Goal: Navigation & Orientation: Find specific page/section

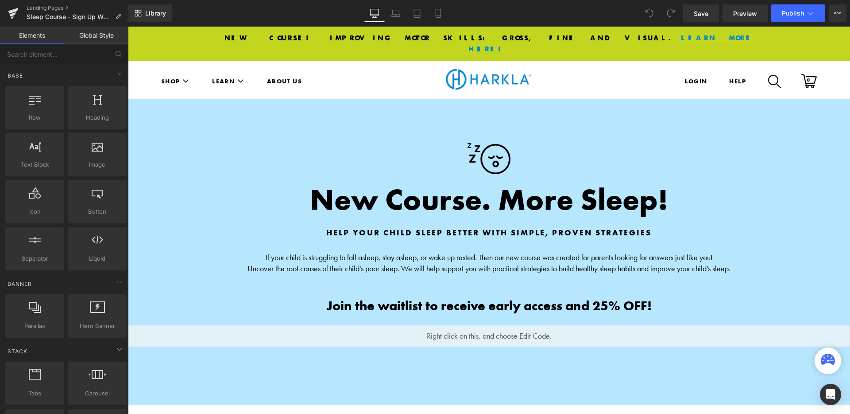
click at [253, 22] on div "Library Desktop Desktop Laptop Tablet Mobile Save Preview Publish Scheduled Vie…" at bounding box center [489, 13] width 722 height 27
click at [660, 252] on span "hen our new course was created for parents looking for answers just like you!" at bounding box center [597, 257] width 231 height 10
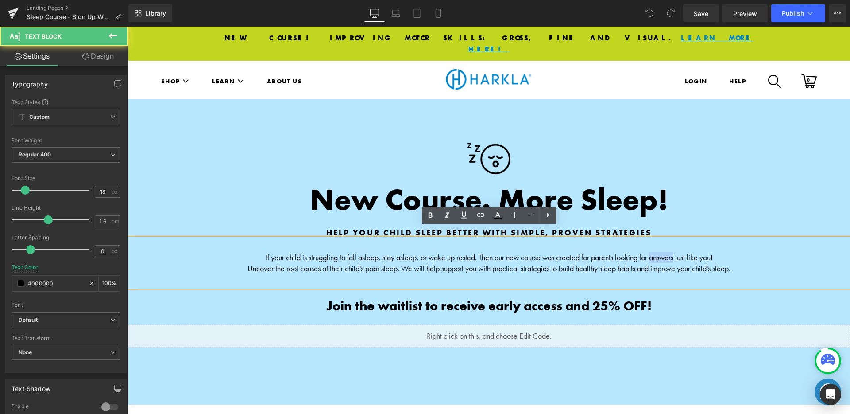
click at [660, 252] on span "hen our new course was created for parents looking for answers just like you!" at bounding box center [597, 257] width 231 height 10
click at [679, 252] on span "hen our new course was created for parents looking for answers just like you!" at bounding box center [597, 257] width 231 height 10
click at [491, 252] on span "hen our new course was created for parents looking for answers just like you!" at bounding box center [597, 257] width 231 height 10
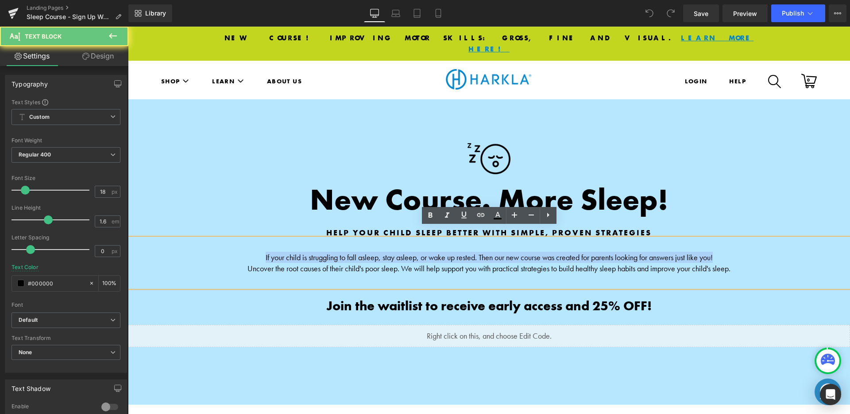
click at [491, 252] on span "hen our new course was created for parents looking for answers just like you!" at bounding box center [597, 257] width 231 height 10
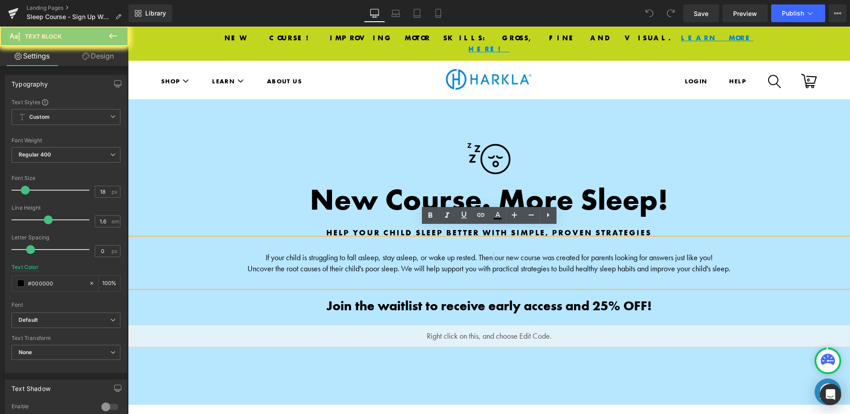
click at [491, 252] on span "hen our new course was created for parents looking for answers just like you!" at bounding box center [597, 257] width 231 height 10
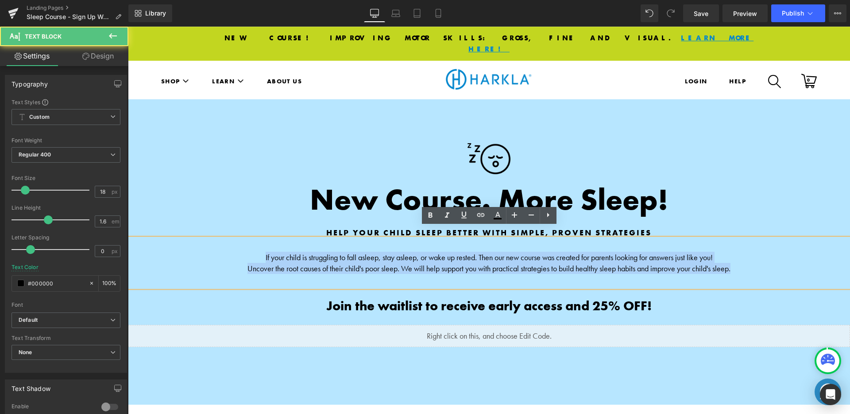
drag, startPoint x: 256, startPoint y: 245, endPoint x: 799, endPoint y: 257, distance: 542.8
click at [799, 257] on div "If your child is struggling to fall asleep, stay asleep, or wake up rested. T h…" at bounding box center [489, 262] width 722 height 49
copy div "If your child is struggling to fall asleep, stay asleep, or wake up rested. T h…"
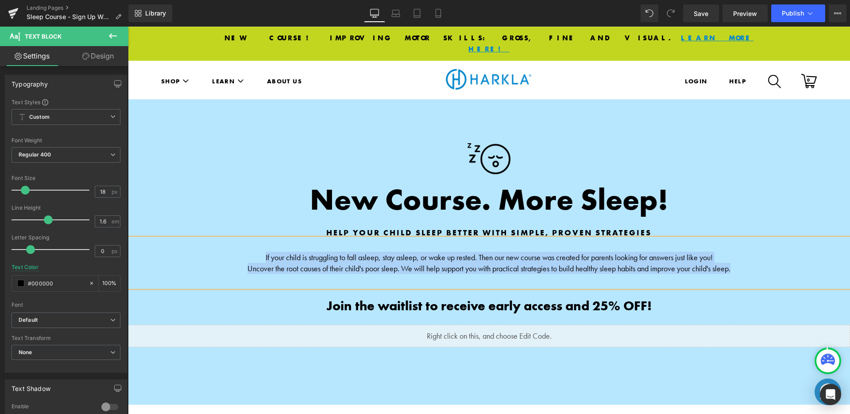
click at [485, 263] on span "Uncover the root causes of their child's poor sleep. We will help support you w…" at bounding box center [489, 268] width 483 height 10
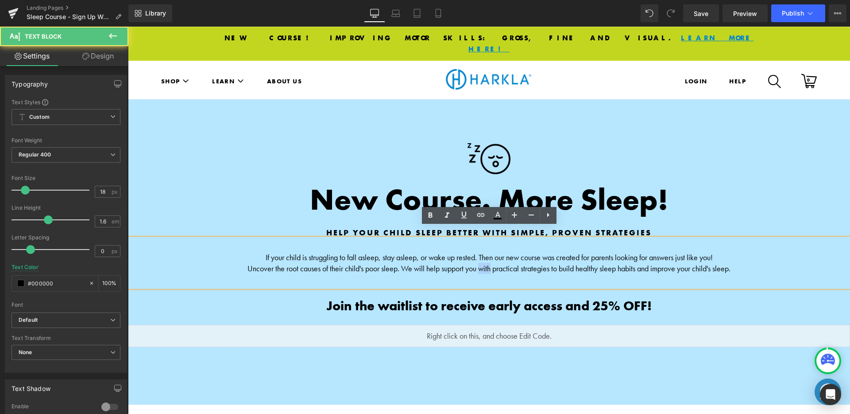
click at [485, 263] on span "Uncover the root causes of their child's poor sleep. We will help support you w…" at bounding box center [489, 268] width 483 height 10
click at [485, 252] on span "hen our new course was created for parents looking for answers just like you!" at bounding box center [597, 257] width 231 height 10
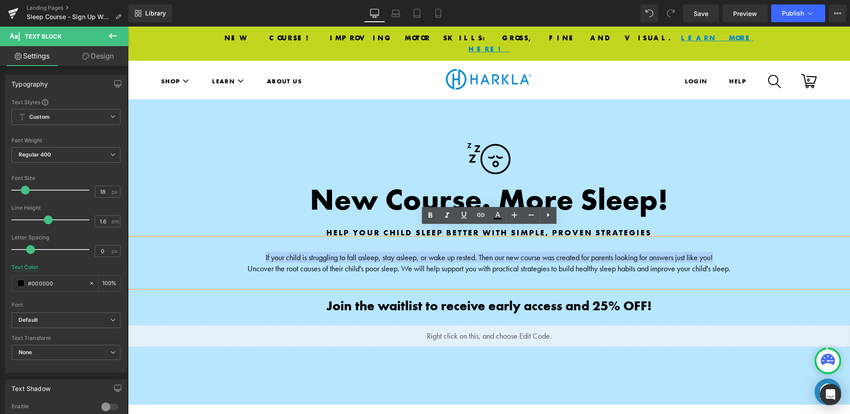
click at [341, 263] on span "Uncover the root causes of their child's poor sleep. We will help support you w…" at bounding box center [489, 268] width 483 height 10
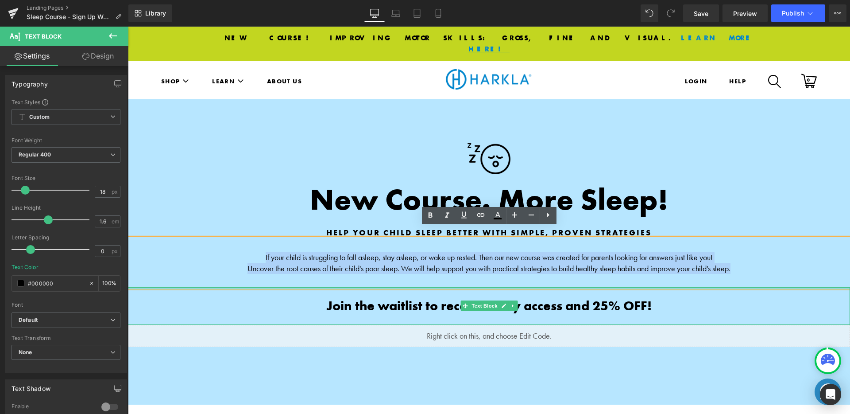
drag, startPoint x: 256, startPoint y: 243, endPoint x: 679, endPoint y: 268, distance: 424.2
click at [679, 268] on div "If your child is struggling to fall asleep, stay asleep, or wake up rested. T h…" at bounding box center [489, 262] width 722 height 49
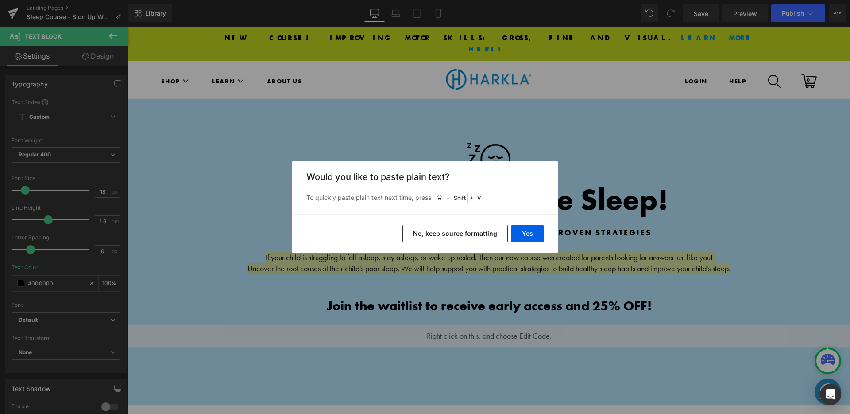
click at [454, 235] on button "No, keep source formatting" at bounding box center [455, 234] width 105 height 18
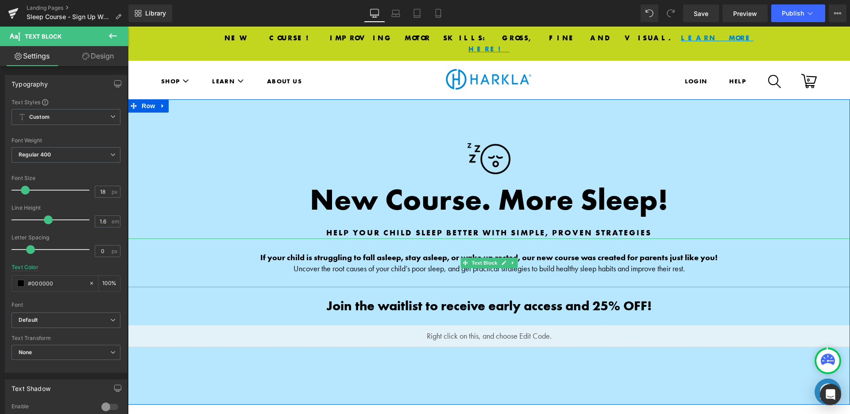
click at [714, 263] on p "Uncover the root causes of your child’s poor sleep, and get practical strategie…" at bounding box center [489, 268] width 545 height 11
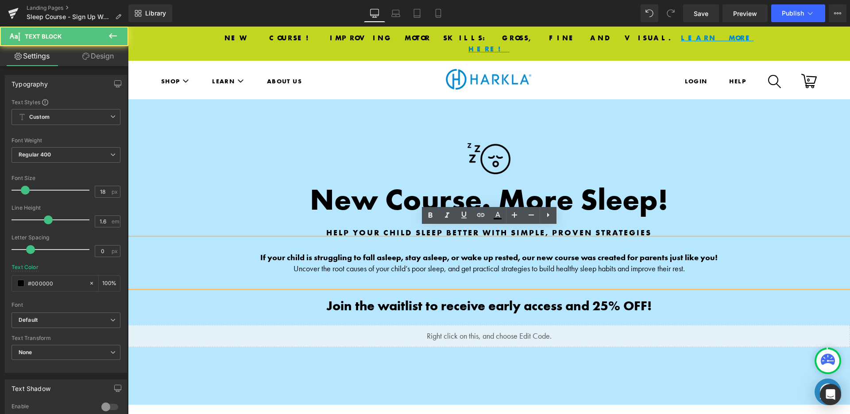
click at [695, 252] on strong "If your child is struggling to fall asleep, stay asleep, or wake up rested, our…" at bounding box center [489, 257] width 458 height 10
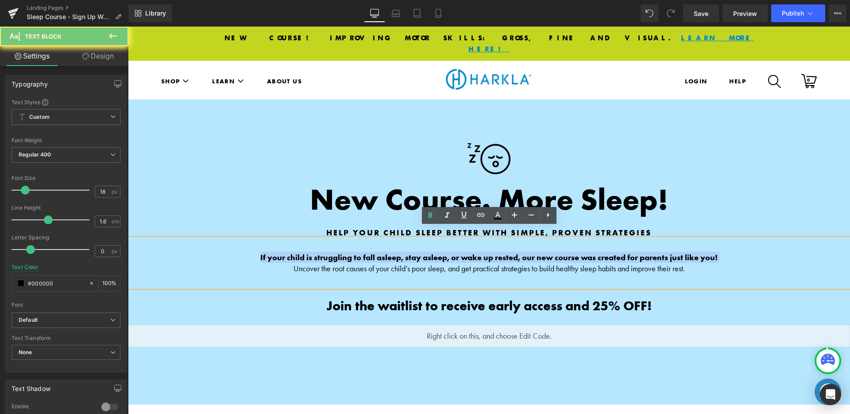
click at [695, 252] on strong "If your child is struggling to fall asleep, stay asleep, or wake up rested, our…" at bounding box center [489, 257] width 458 height 10
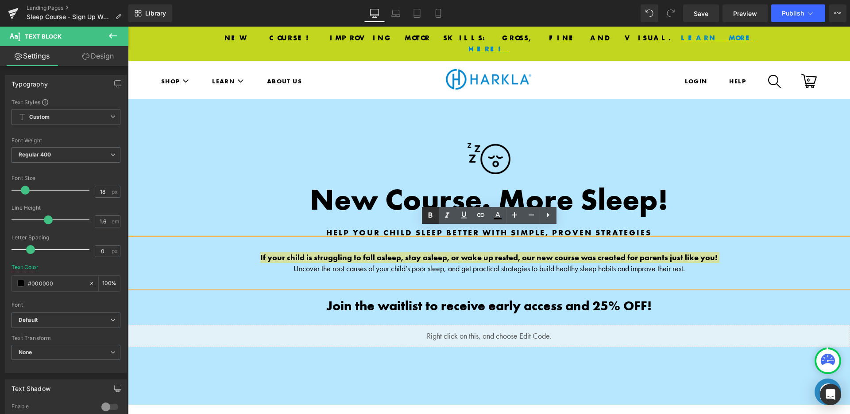
click at [428, 214] on icon at bounding box center [430, 215] width 11 height 11
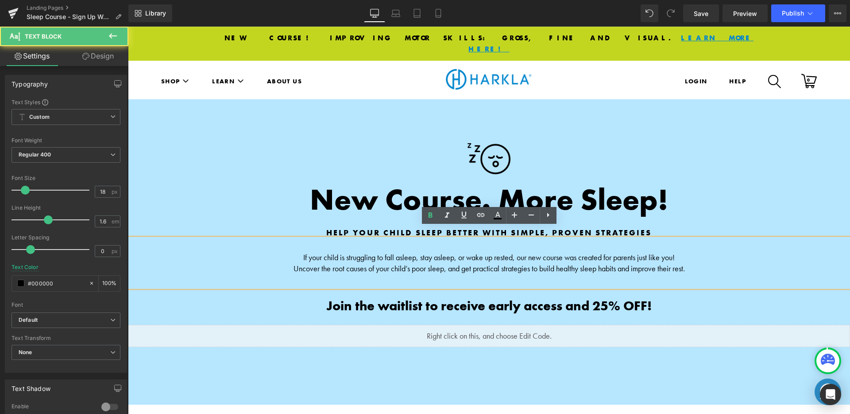
click at [431, 263] on p "Uncover the root causes of your child’s poor sleep, and get practical strategie…" at bounding box center [489, 268] width 545 height 11
click at [708, 128] on div "Image New Course. More Sleep! Heading Help Your Child Sleep Better with Simple,…" at bounding box center [489, 251] width 722 height 305
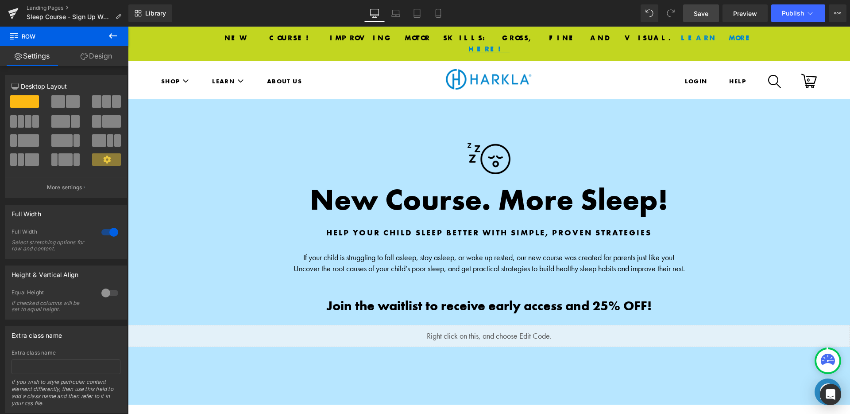
click at [702, 17] on span "Save" at bounding box center [701, 13] width 15 height 9
click at [309, 14] on div "Library Desktop Desktop Laptop Tablet Mobile Save Preview Publish Scheduled Vie…" at bounding box center [489, 13] width 722 height 18
click at [257, 7] on div "Library Desktop Desktop Laptop Tablet Mobile Save Preview Publish Scheduled Vie…" at bounding box center [489, 13] width 722 height 18
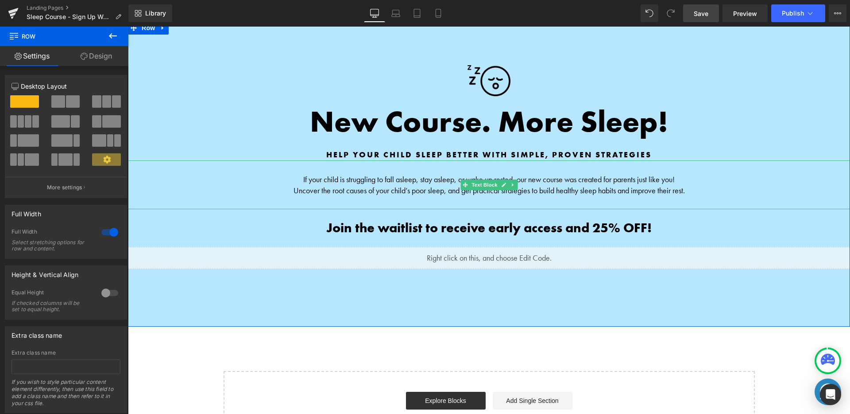
scroll to position [55, 0]
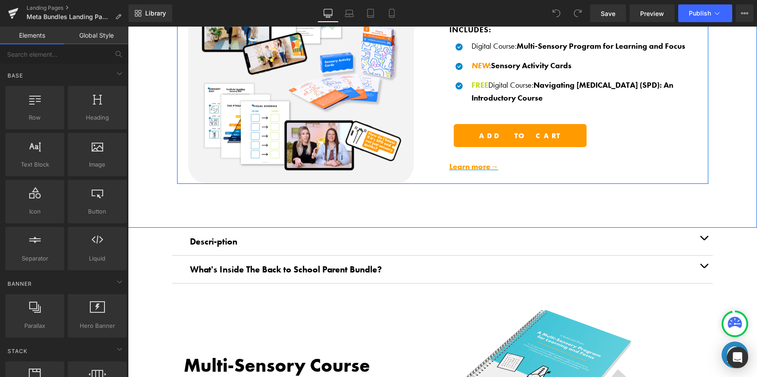
scroll to position [464, 0]
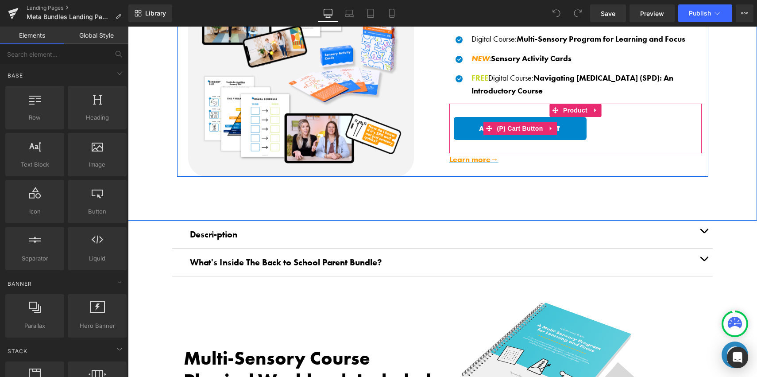
click at [462, 121] on button "Add To Cart" at bounding box center [520, 128] width 133 height 23
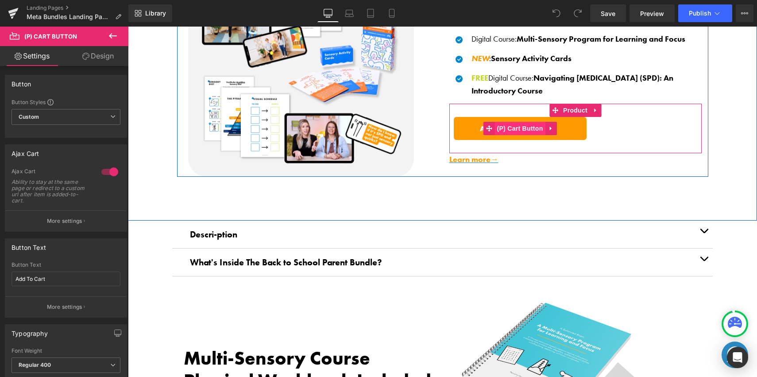
click at [513, 126] on span "(P) Cart Button" at bounding box center [520, 128] width 50 height 13
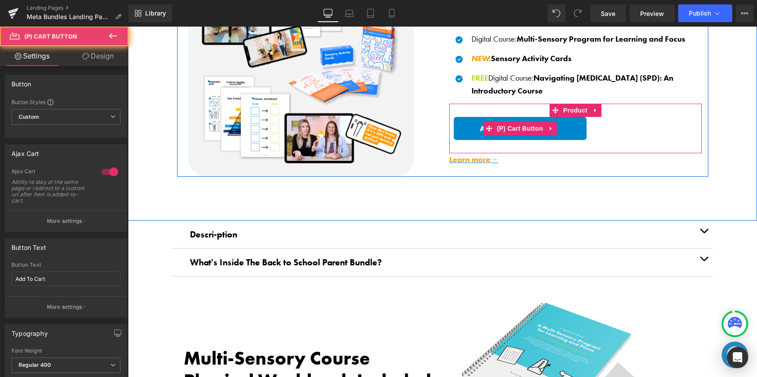
click at [512, 117] on button "Adding..." at bounding box center [520, 128] width 133 height 23
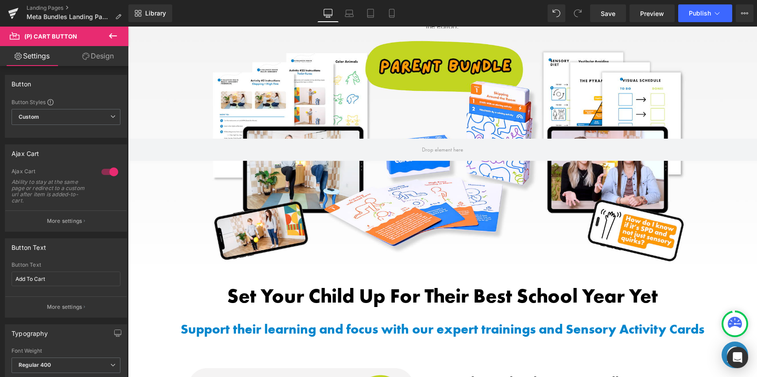
scroll to position [0, 0]
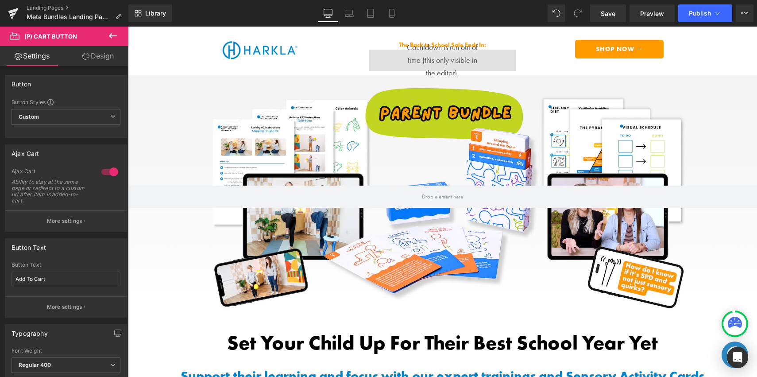
click at [484, 17] on div "Library Desktop Desktop Laptop Tablet Mobile Save Preview Publish Scheduled Vie…" at bounding box center [442, 13] width 629 height 18
click at [238, 14] on div "Library Desktop Desktop Laptop Tablet Mobile Save Preview Publish Scheduled Vie…" at bounding box center [442, 13] width 629 height 18
click at [280, 23] on div "Library Desktop Desktop Laptop Tablet Mobile Save Preview Publish Scheduled Vie…" at bounding box center [442, 13] width 629 height 27
click at [502, 15] on div "Library Desktop Desktop Laptop Tablet Mobile Save Preview Publish Scheduled Vie…" at bounding box center [442, 13] width 629 height 18
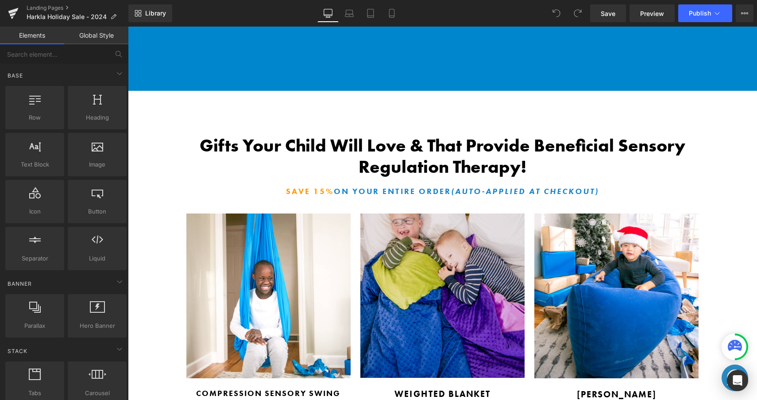
scroll to position [883, 0]
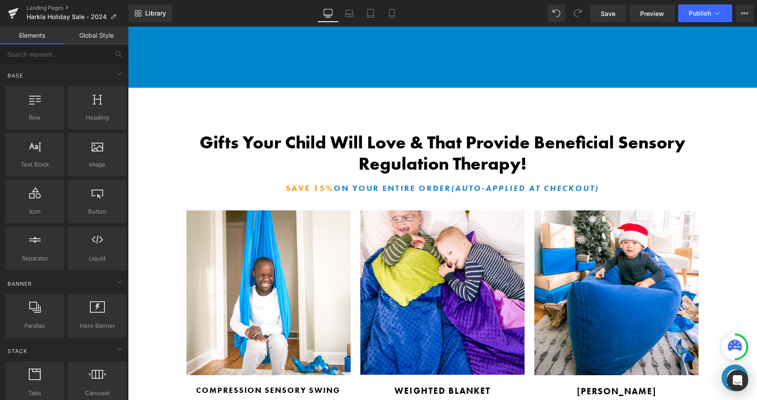
click at [427, 157] on span "Heading" at bounding box center [438, 157] width 24 height 11
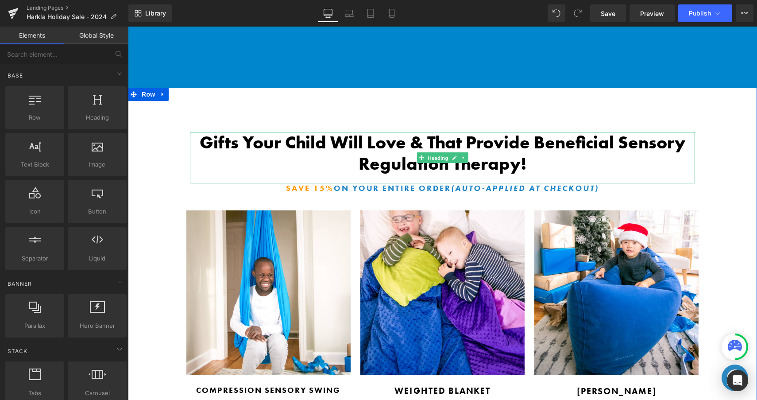
click at [427, 157] on span "Heading" at bounding box center [438, 158] width 24 height 11
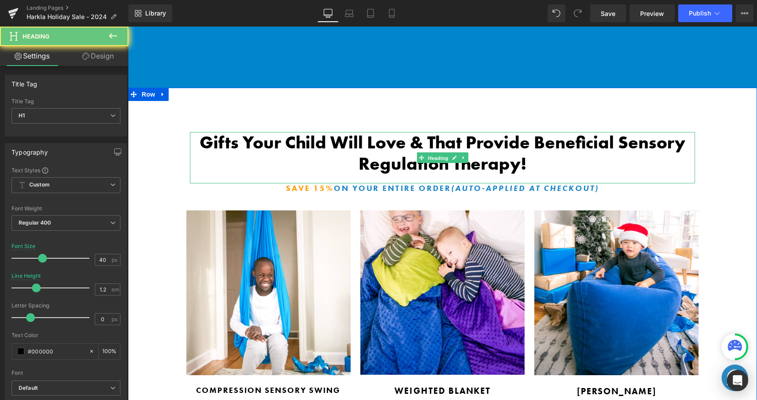
click at [427, 157] on span "Heading" at bounding box center [438, 158] width 24 height 11
click at [405, 143] on span "Gifts Your Child Will Love & That Provide Beneficial Sensory Regulation Therapy!" at bounding box center [443, 153] width 486 height 44
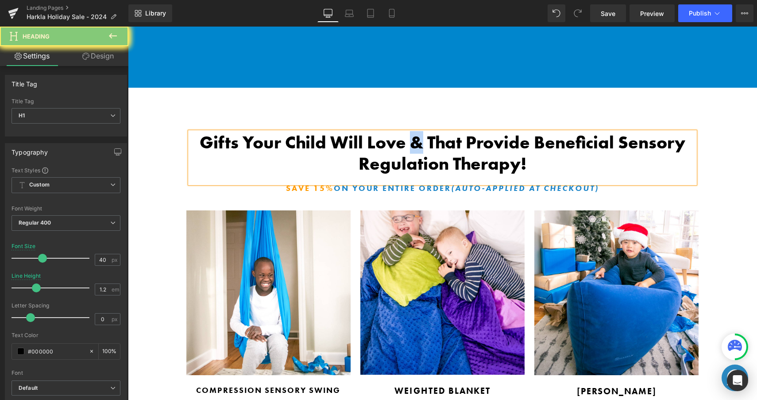
click at [405, 143] on span "Gifts Your Child Will Love & That Provide Beneficial Sensory Regulation Therapy!" at bounding box center [443, 153] width 486 height 44
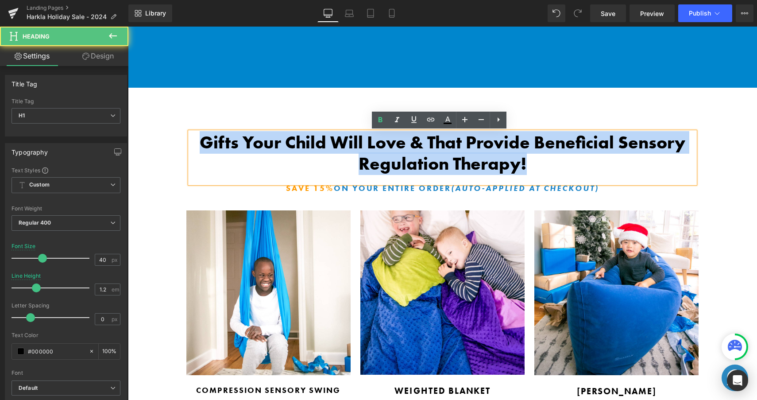
click at [405, 143] on span "Gifts Your Child Will Love & That Provide Beneficial Sensory Regulation Therapy!" at bounding box center [443, 153] width 486 height 44
copy span "Gifts Your Child Will Love & That Provide Beneficial Sensory Regulation Therapy!"
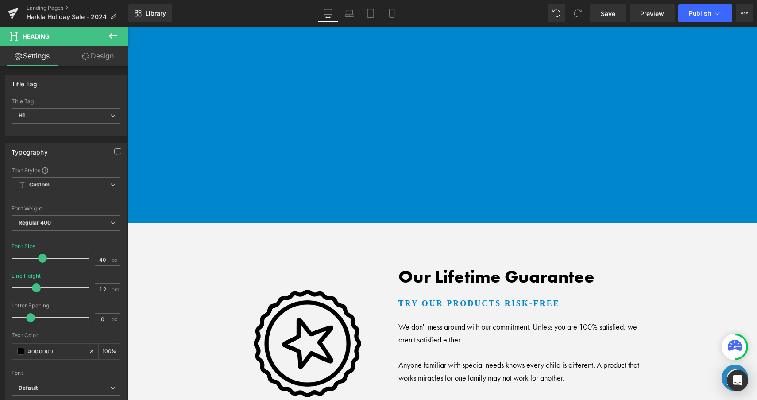
scroll to position [3173, 0]
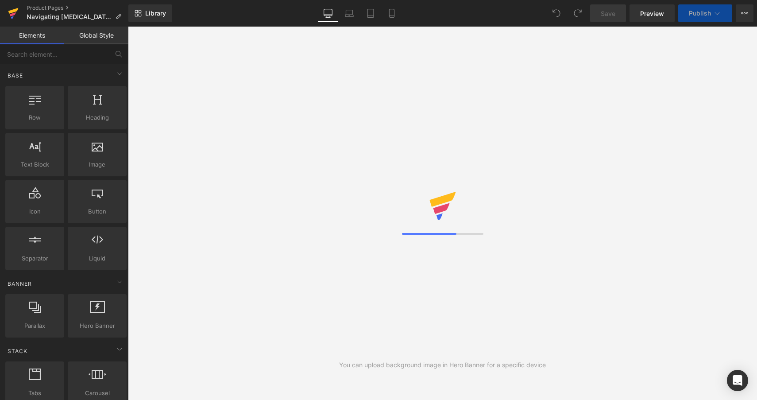
click at [15, 17] on icon at bounding box center [13, 13] width 11 height 22
click at [9, 11] on icon at bounding box center [13, 11] width 10 height 6
click at [474, 22] on div "Library Desktop Desktop Laptop Tablet Mobile Save Preview Publish Scheduled Vie…" at bounding box center [442, 13] width 629 height 27
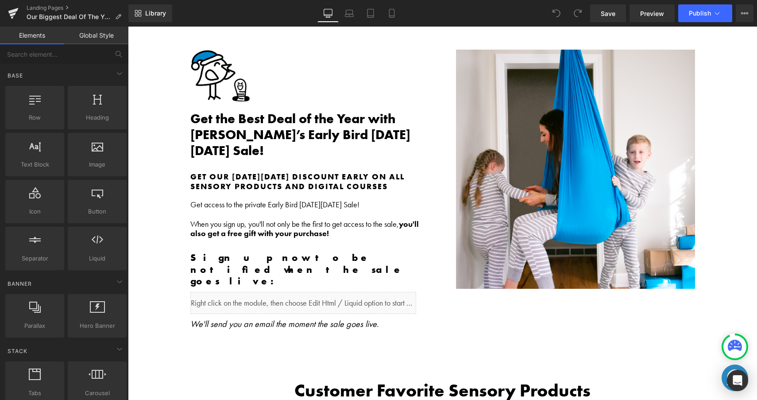
scroll to position [1403, 0]
click at [458, 380] on b "Customer Favorite Sensory Products" at bounding box center [443, 391] width 296 height 23
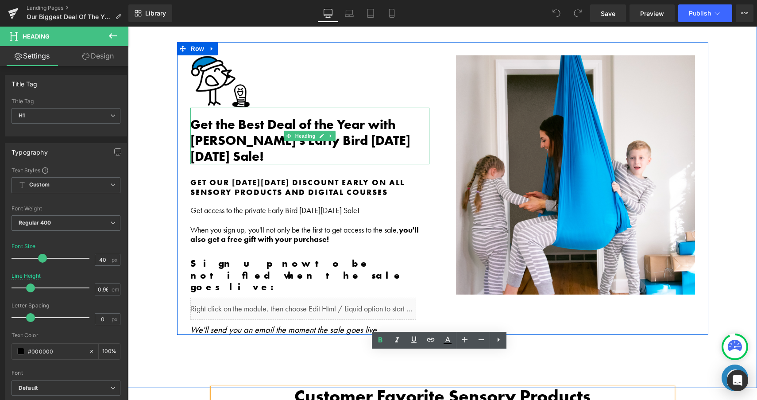
scroll to position [1390, 0]
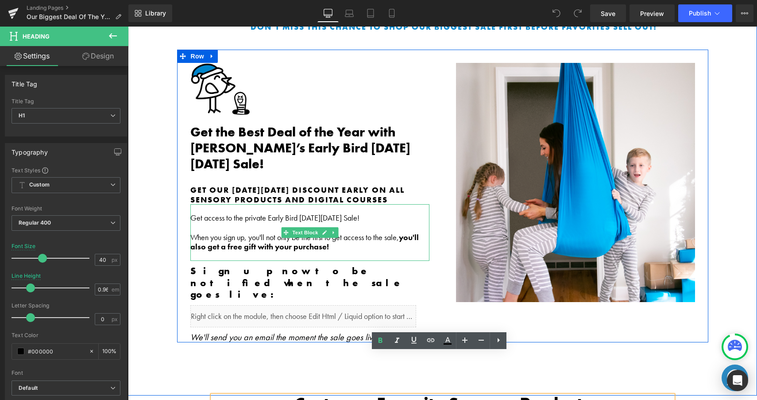
click at [248, 232] on span "When you sign up, you'll not only be the first to get access to the sale, you'l…" at bounding box center [304, 242] width 229 height 20
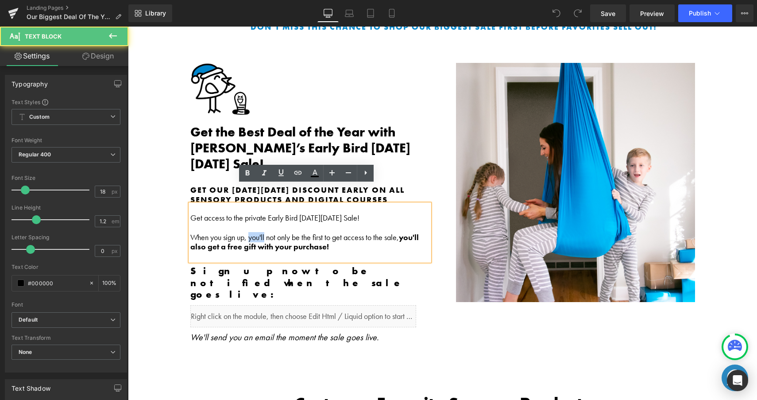
click at [248, 232] on span "When you sign up, you'll not only be the first to get access to the sale, you'l…" at bounding box center [304, 242] width 229 height 20
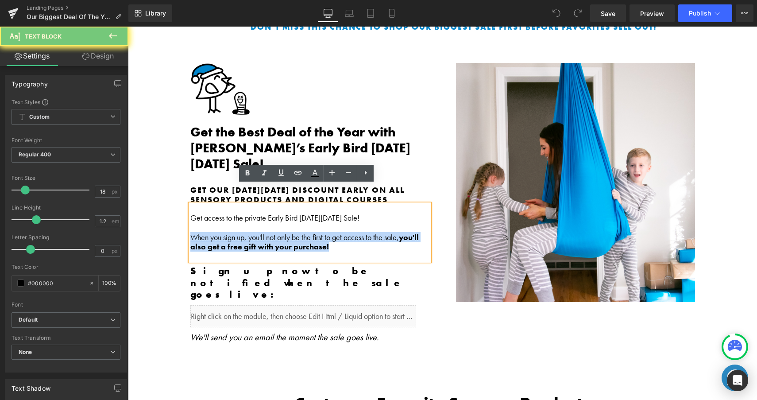
click at [248, 232] on span "When you sign up, you'll not only be the first to get access to the sale, you'l…" at bounding box center [304, 242] width 229 height 20
copy span "When you sign up, you'll not only be the first to get access to the sale, you'l…"
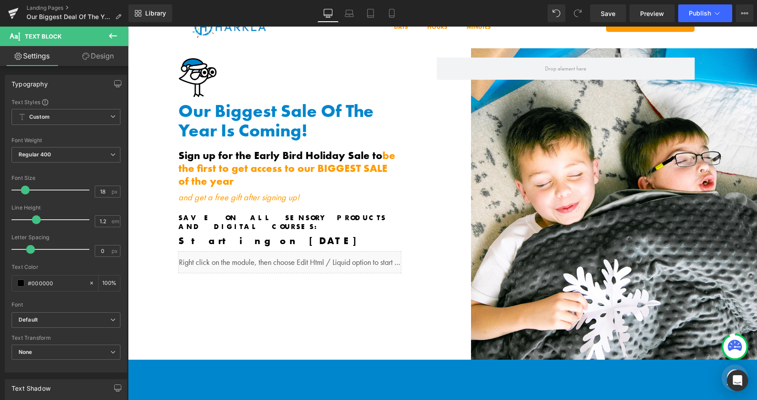
scroll to position [0, 0]
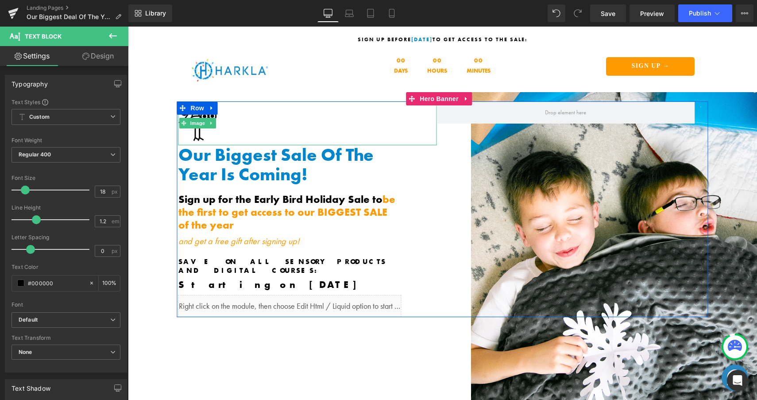
click at [346, 107] on div at bounding box center [308, 123] width 259 height 44
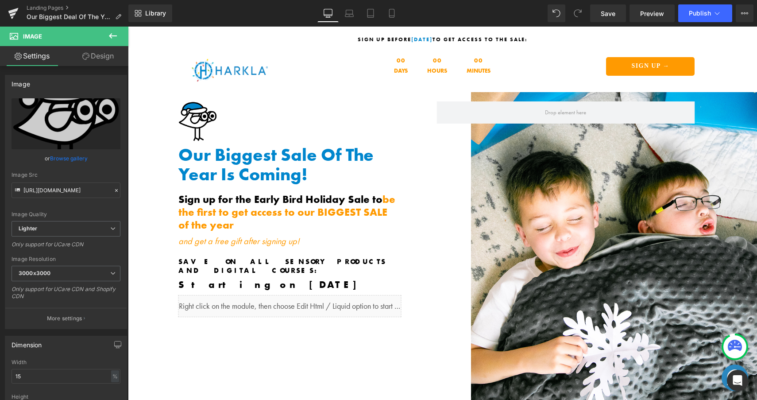
click at [269, 18] on div "Library Desktop Desktop Laptop Tablet Mobile Save Preview Publish Scheduled Vie…" at bounding box center [442, 13] width 629 height 18
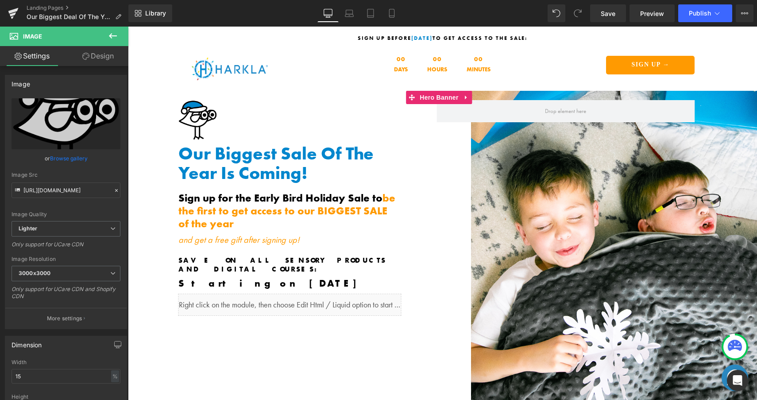
scroll to position [2, 0]
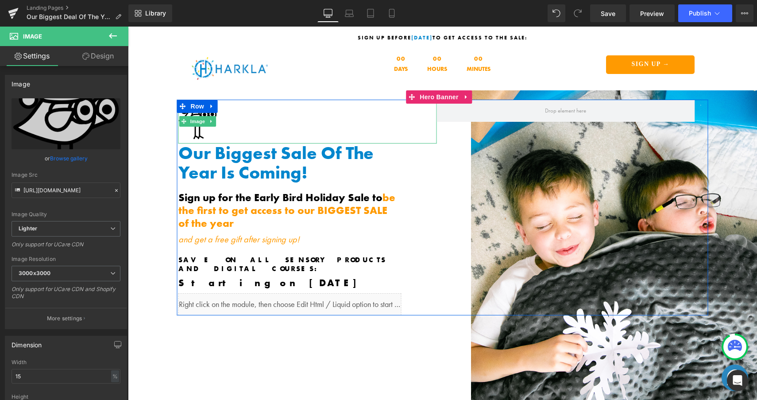
click at [220, 120] on div at bounding box center [308, 122] width 259 height 44
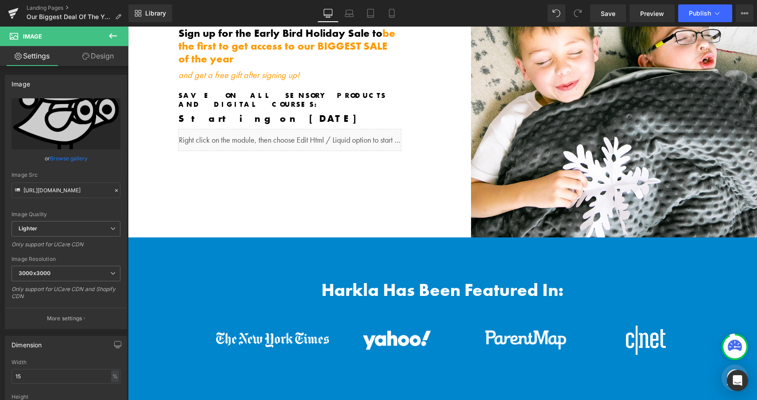
scroll to position [0, 0]
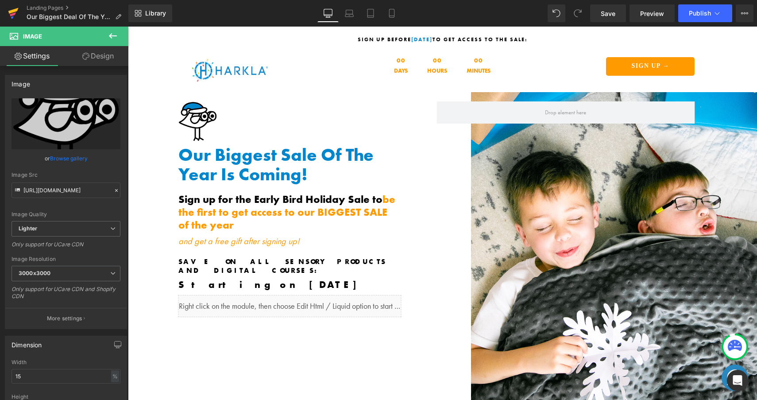
click at [16, 13] on icon at bounding box center [13, 13] width 11 height 22
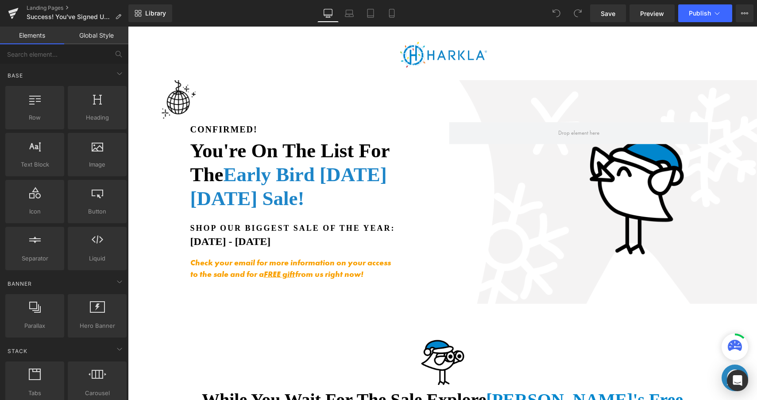
click at [256, 19] on div "Library Desktop Desktop Laptop Tablet Mobile Save Preview Publish Scheduled Vie…" at bounding box center [442, 13] width 629 height 18
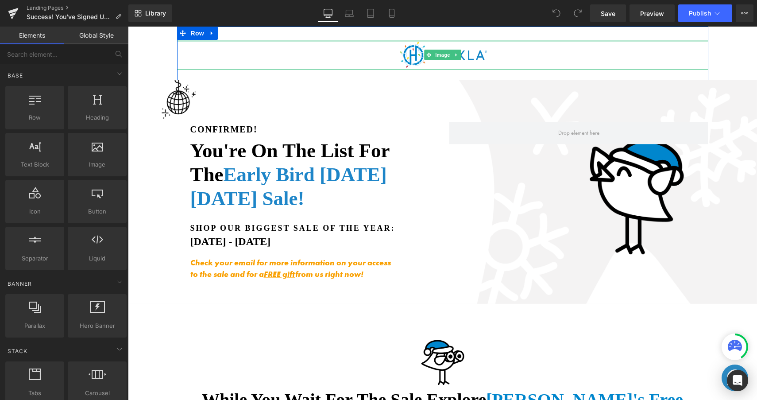
click at [576, 42] on div at bounding box center [443, 41] width 532 height 2
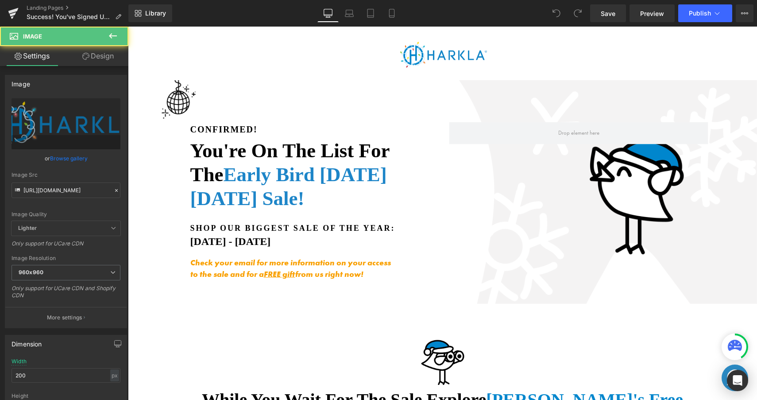
click at [539, 18] on div "Library Desktop Desktop Laptop Tablet Mobile Save Preview Publish Scheduled Vie…" at bounding box center [442, 13] width 629 height 18
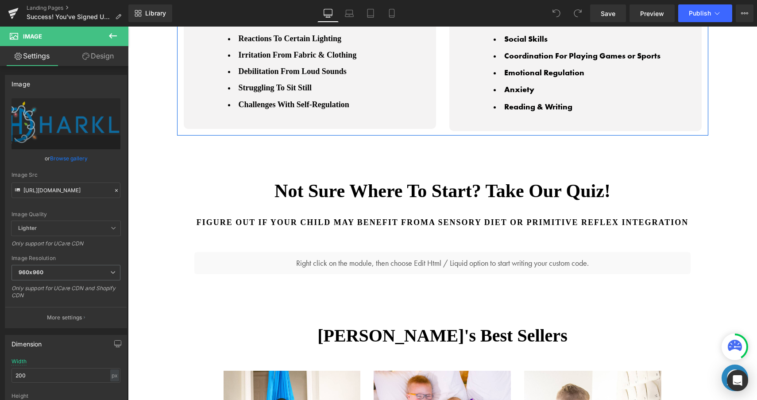
scroll to position [1464, 0]
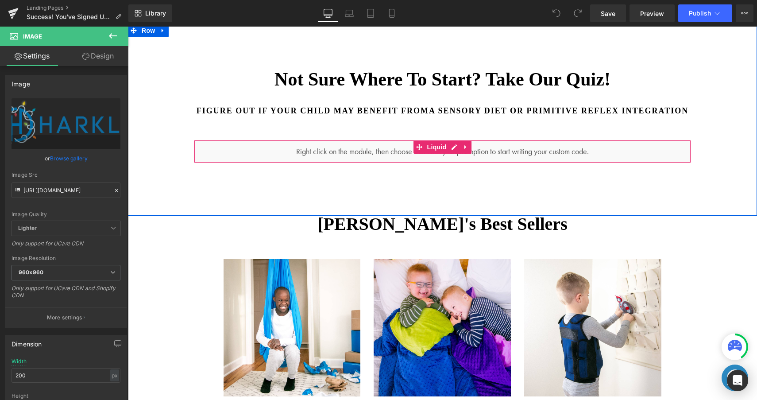
click at [567, 159] on div "Liquid" at bounding box center [442, 151] width 497 height 22
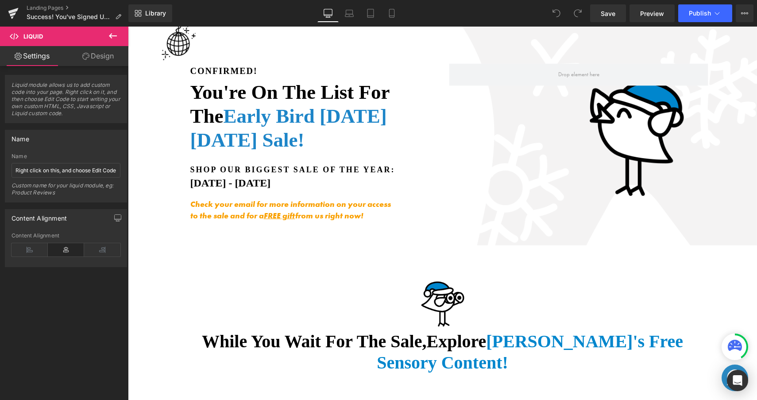
scroll to position [0, 0]
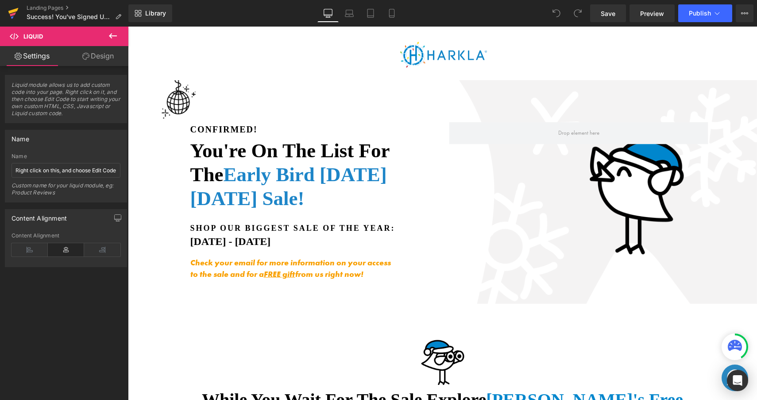
click at [8, 12] on icon at bounding box center [13, 13] width 11 height 22
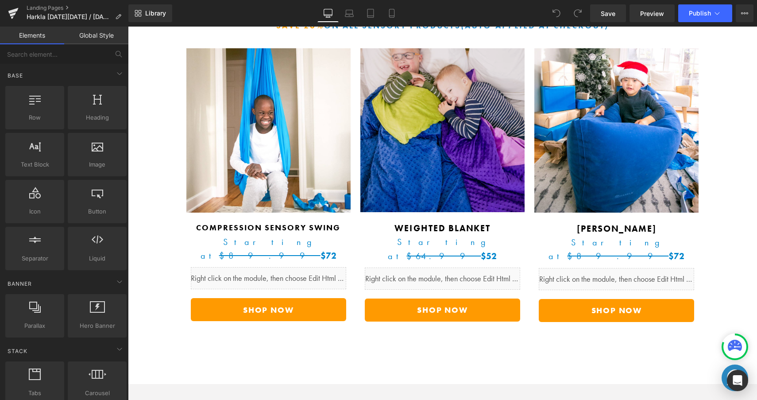
scroll to position [1110, 0]
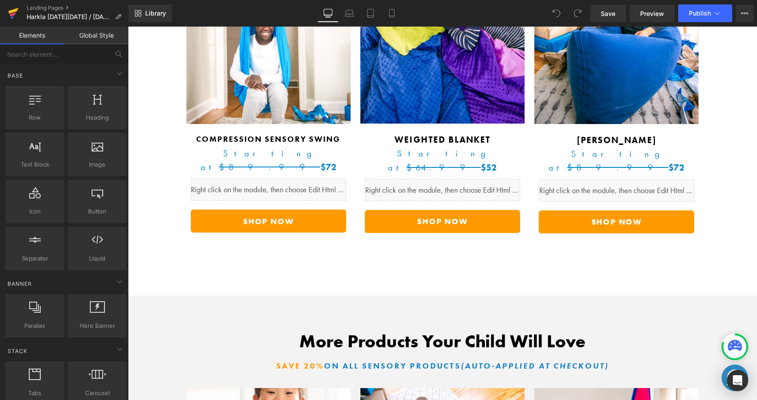
click at [20, 12] on link at bounding box center [13, 13] width 27 height 27
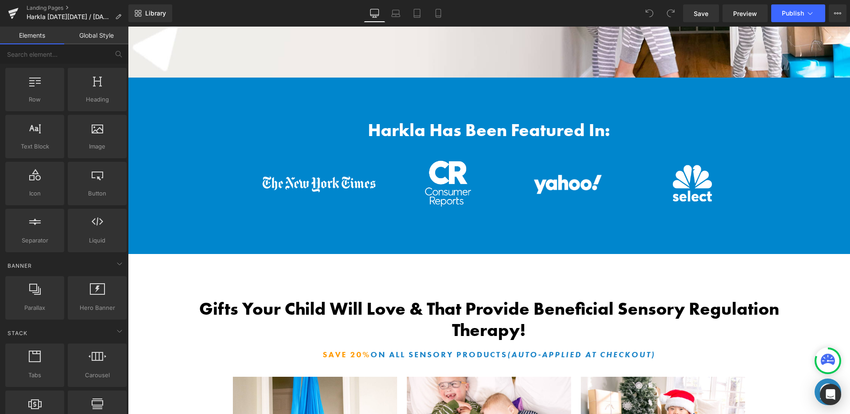
scroll to position [320, 0]
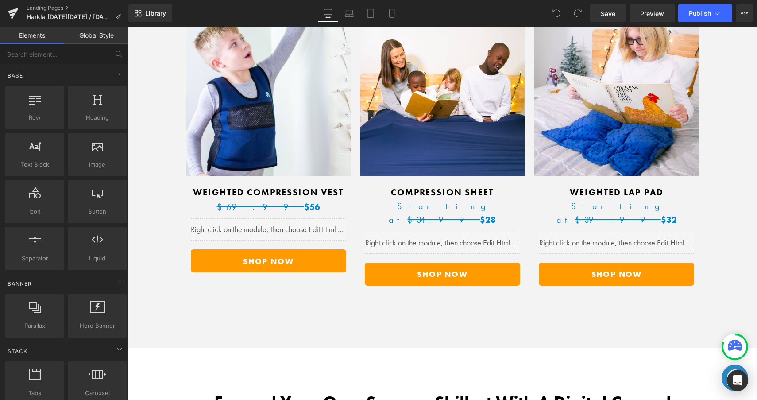
scroll to position [1950, 0]
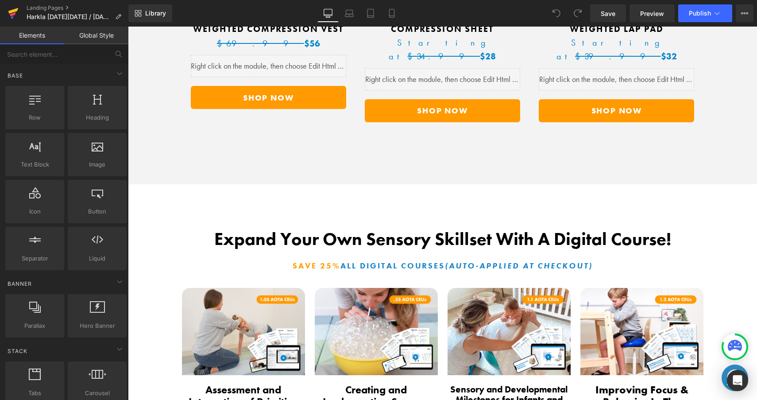
click at [17, 10] on icon at bounding box center [13, 11] width 10 height 6
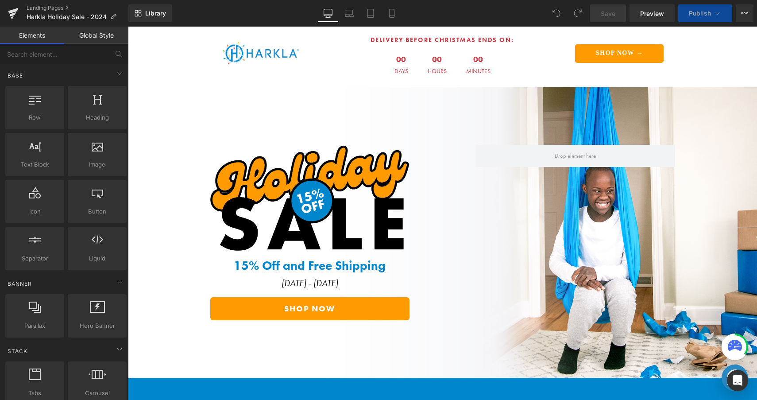
click at [542, 30] on div "Image the Sale ends in: Text Block Delivery Before Christmas Ends ON: Text Bloc…" at bounding box center [443, 57] width 532 height 61
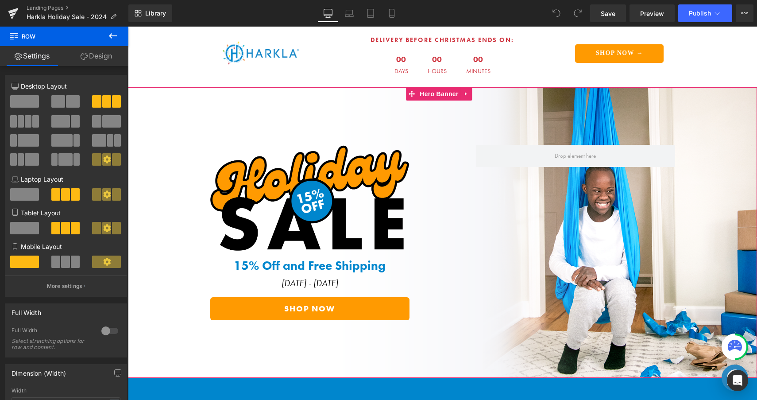
click at [273, 109] on div at bounding box center [442, 232] width 629 height 291
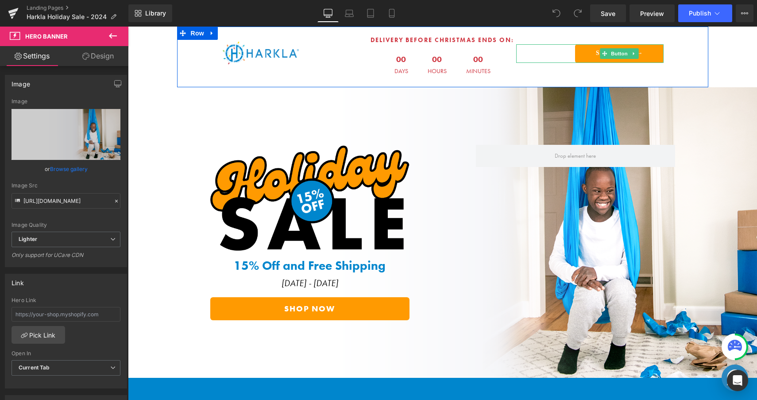
click at [560, 50] on div "SHOP NOW →" at bounding box center [590, 53] width 148 height 19
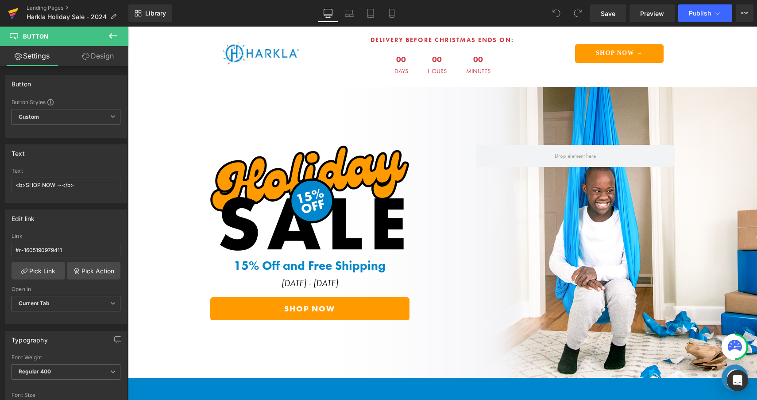
click at [8, 8] on icon at bounding box center [13, 13] width 11 height 22
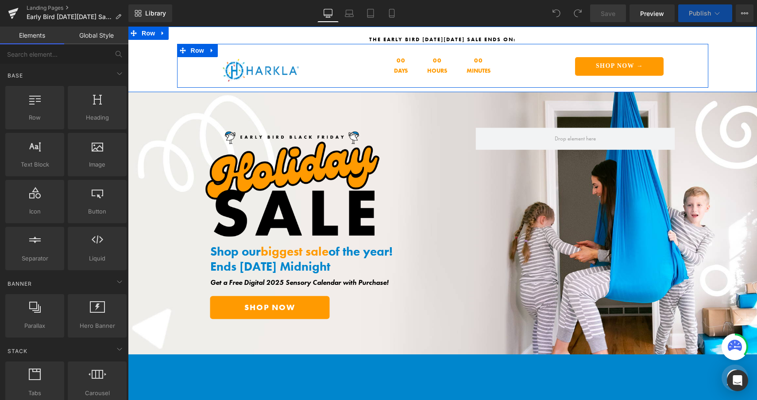
click at [339, 83] on div "Image the Sale ends in: Text Block 00 Days 00 Hours 00 Minutes Countdown Timer …" at bounding box center [443, 66] width 532 height 44
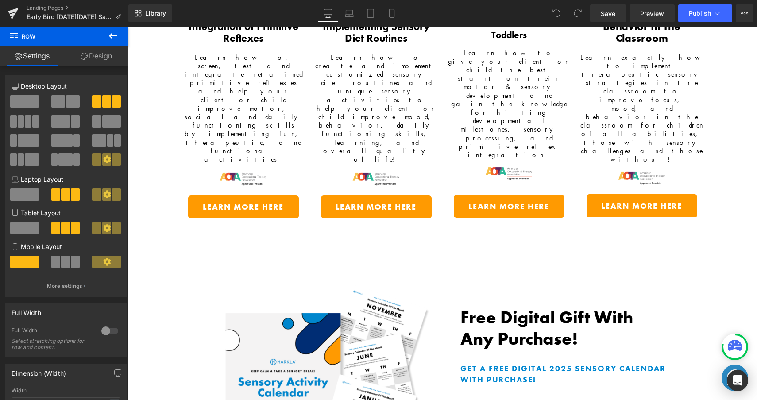
scroll to position [2406, 0]
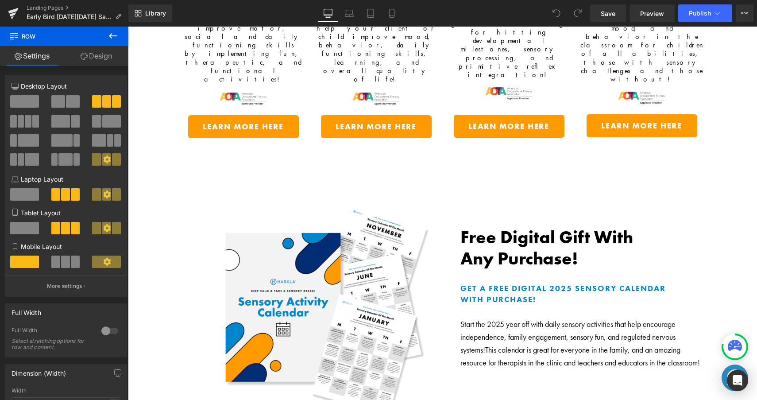
click at [461, 156] on div "Image Free Digital Gift With Any Purchase! Heading Get a Free Digital 2025 Sens…" at bounding box center [442, 297] width 629 height 283
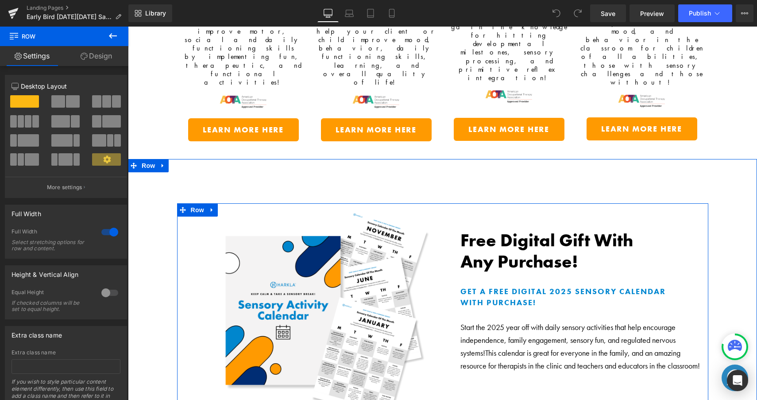
scroll to position [2404, 0]
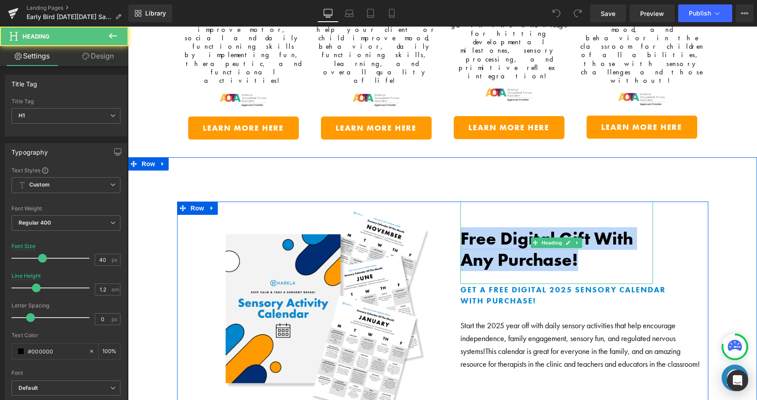
drag, startPoint x: 461, startPoint y: 125, endPoint x: 584, endPoint y: 152, distance: 126.5
click at [584, 228] on h1 "Free Digital Gift With Any Purchase!" at bounding box center [557, 249] width 193 height 43
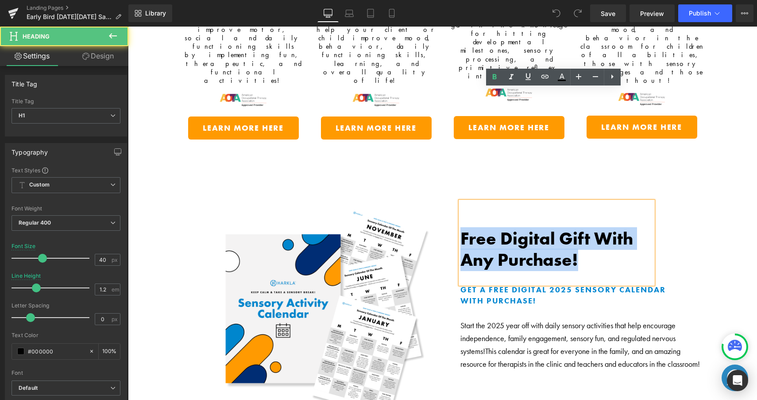
copy b "Free Digital Gift With Any Purchase!"
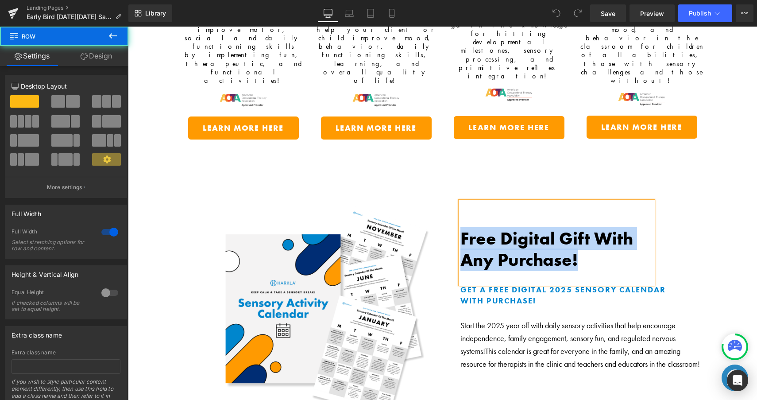
click at [285, 157] on div "Image Free Digital Gift With Any Purchase! Heading Get a Free Digital 2025 Sens…" at bounding box center [442, 298] width 629 height 283
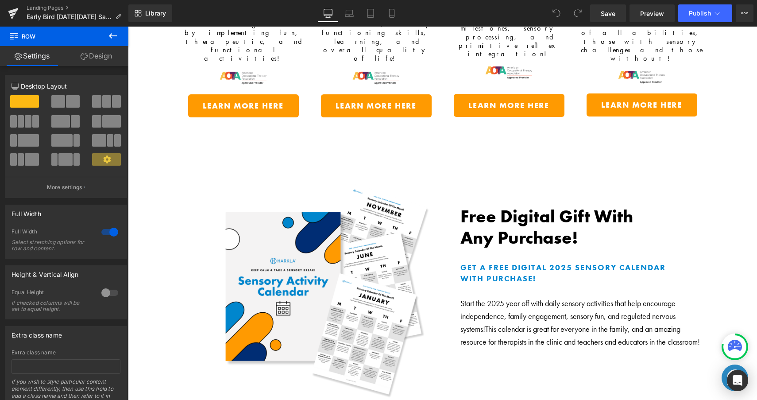
scroll to position [2418, 0]
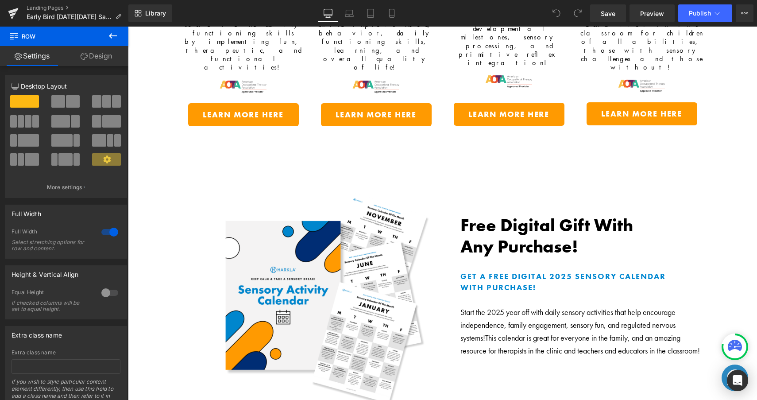
click at [462, 214] on b "Free Digital Gift With Any Purchase!" at bounding box center [547, 236] width 173 height 44
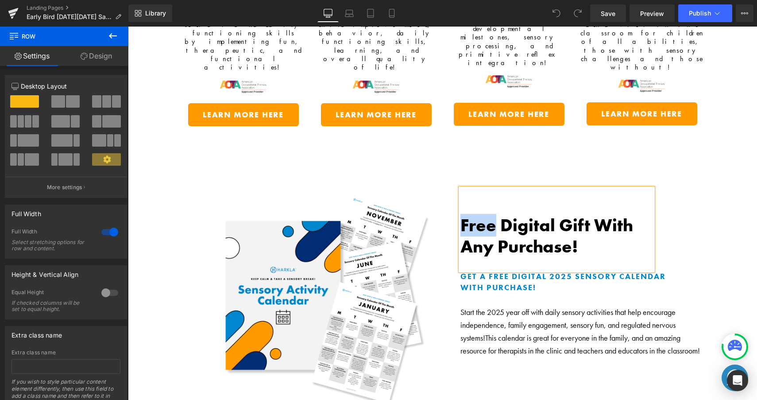
click at [462, 214] on b "Free Digital Gift With Any Purchase!" at bounding box center [547, 236] width 173 height 44
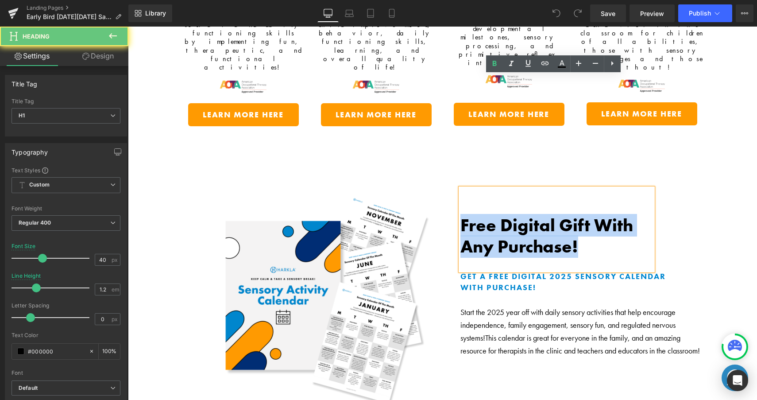
click at [462, 214] on b "Free Digital Gift With Any Purchase!" at bounding box center [547, 236] width 173 height 44
copy b "Free Digital Gift With Any Purchase!"
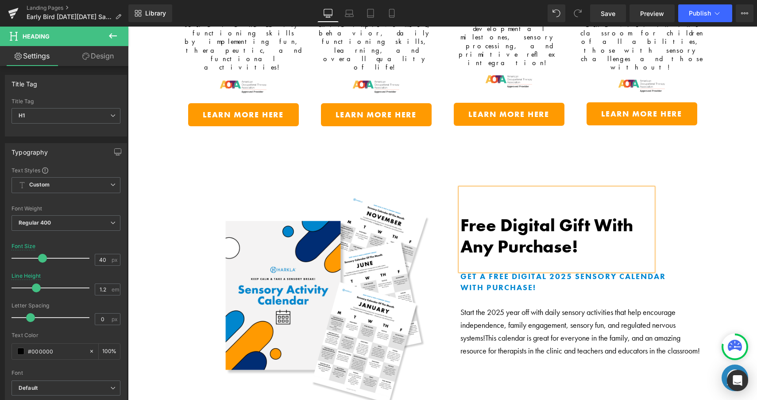
click at [733, 144] on div "Image Free Digital Gift With Any Purchase! Heading Get a Free Digital 2025 Sens…" at bounding box center [442, 285] width 629 height 283
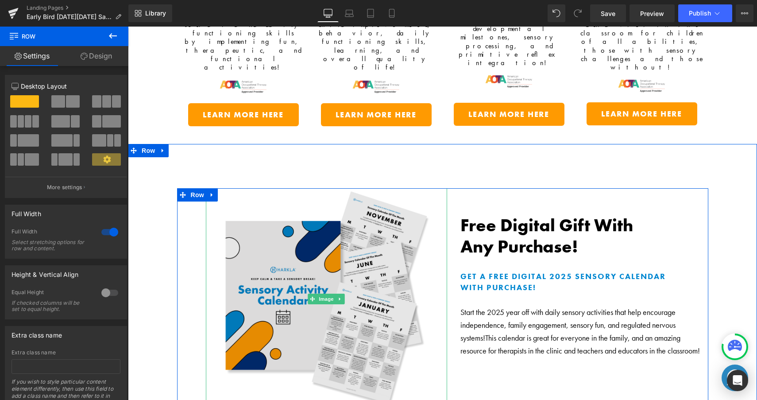
click at [385, 207] on img at bounding box center [326, 298] width 221 height 221
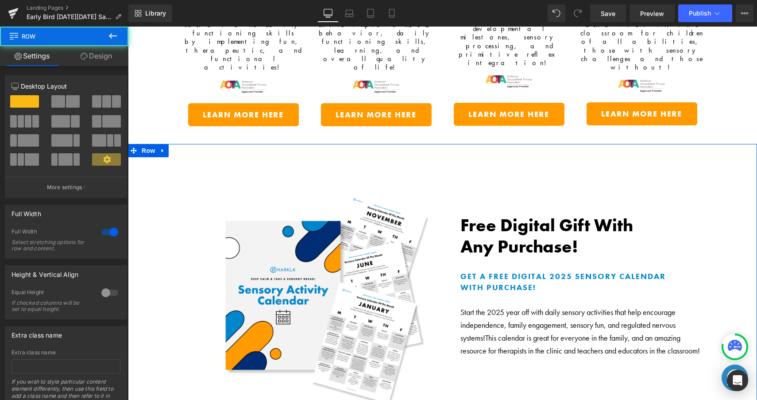
click at [730, 157] on div "Image Free Digital Gift With Any Purchase! Heading Get a Free Digital 2025 Sens…" at bounding box center [442, 285] width 629 height 283
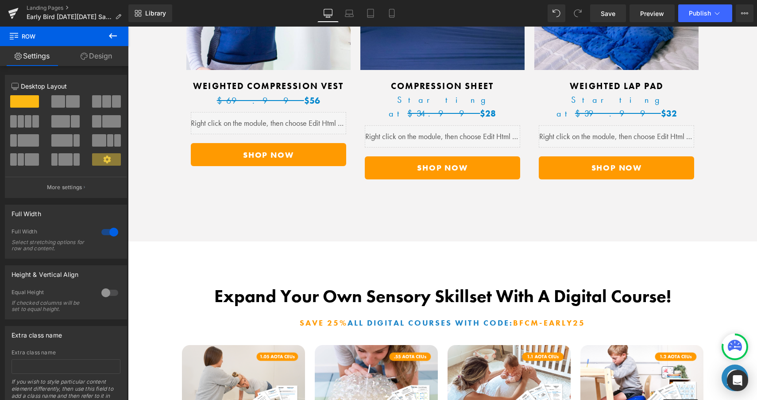
scroll to position [1843, 0]
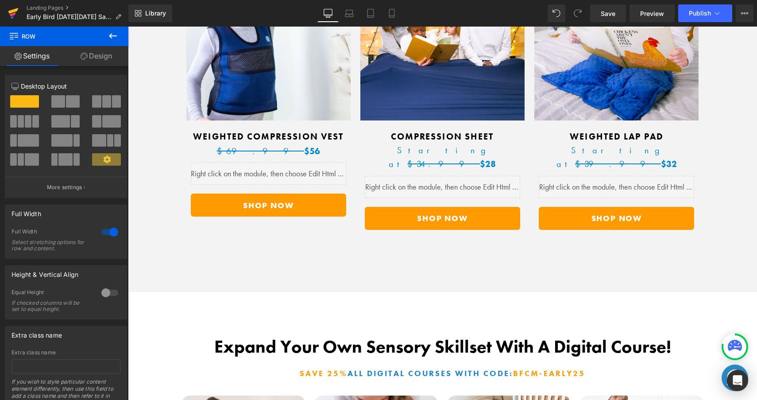
drag, startPoint x: 15, startPoint y: 12, endPoint x: 278, endPoint y: 84, distance: 272.8
click at [15, 12] on icon at bounding box center [13, 11] width 10 height 6
